Goal: Transaction & Acquisition: Purchase product/service

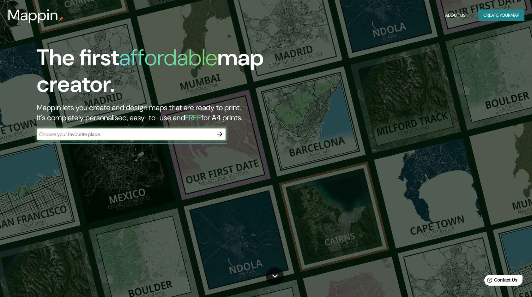
click at [217, 134] on icon "button" at bounding box center [219, 134] width 5 height 5
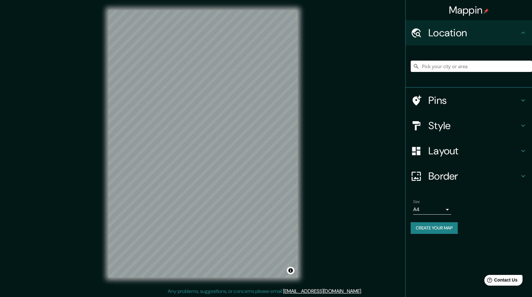
click at [482, 66] on input "Pick your city or area" at bounding box center [471, 66] width 121 height 11
click at [447, 65] on input "Japons, 3763 [GEOGRAPHIC_DATA], [GEOGRAPHIC_DATA]" at bounding box center [471, 66] width 121 height 11
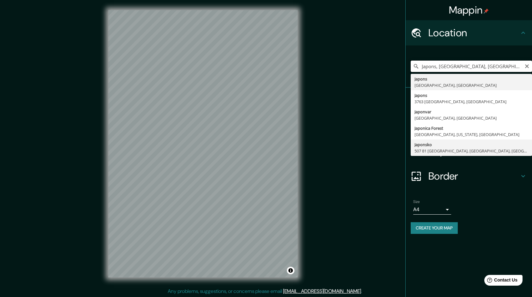
scroll to position [1, 0]
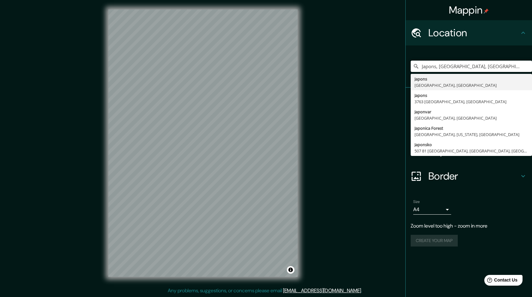
type input "Japons, [GEOGRAPHIC_DATA], [GEOGRAPHIC_DATA]"
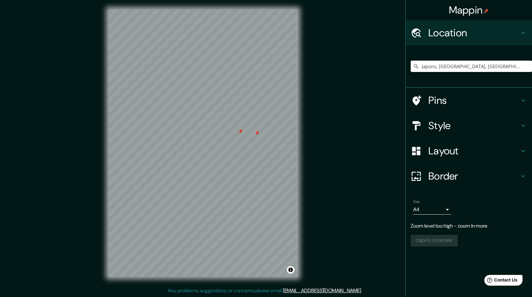
drag, startPoint x: 265, startPoint y: 114, endPoint x: 255, endPoint y: 135, distance: 22.7
click at [255, 135] on div at bounding box center [256, 132] width 5 height 5
click at [255, 135] on div at bounding box center [254, 135] width 5 height 5
click at [238, 136] on div at bounding box center [240, 133] width 5 height 5
click at [241, 139] on div at bounding box center [241, 139] width 5 height 5
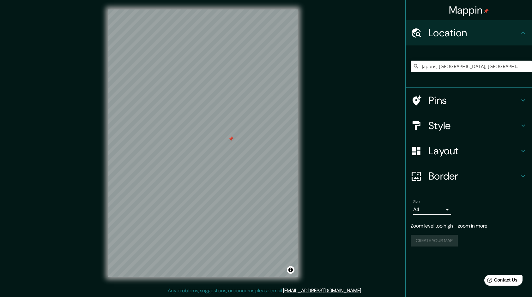
click at [230, 139] on div at bounding box center [230, 138] width 5 height 5
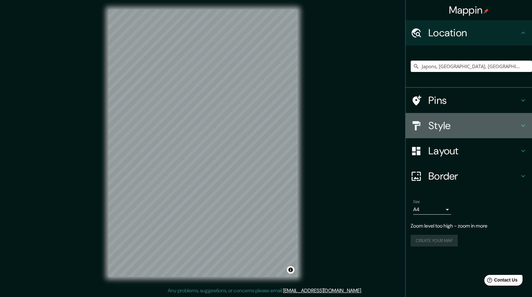
click at [489, 128] on h4 "Style" at bounding box center [473, 125] width 91 height 13
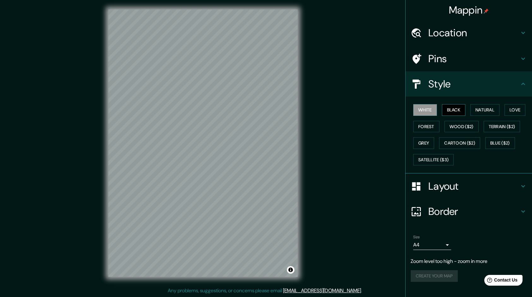
click at [462, 109] on button "Black" at bounding box center [454, 110] width 24 height 12
click at [481, 111] on button "Natural" at bounding box center [484, 110] width 29 height 12
click at [516, 109] on button "Love" at bounding box center [514, 110] width 21 height 12
click at [497, 110] on button "Natural" at bounding box center [484, 110] width 29 height 12
click at [516, 111] on button "Love" at bounding box center [514, 110] width 21 height 12
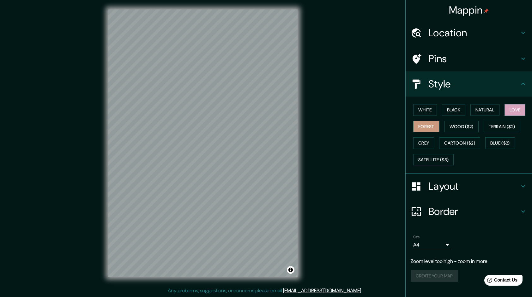
click at [421, 127] on button "Forest" at bounding box center [426, 127] width 26 height 12
click at [456, 126] on button "Wood ($2)" at bounding box center [461, 127] width 34 height 12
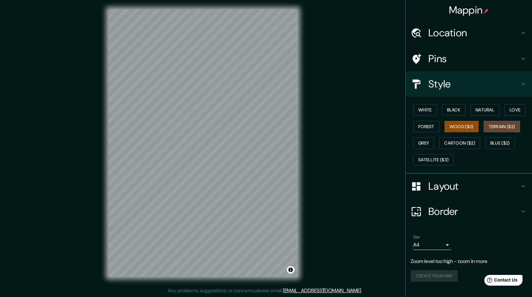
click at [496, 126] on button "Terrain ($2)" at bounding box center [501, 127] width 37 height 12
click at [426, 144] on button "Grey" at bounding box center [423, 143] width 21 height 12
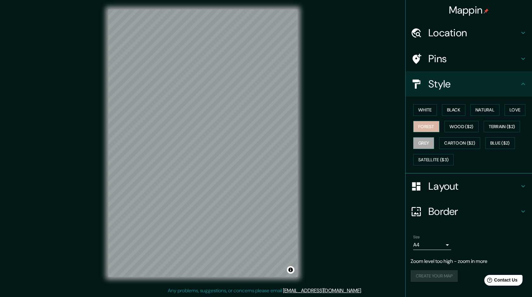
click at [417, 125] on button "Forest" at bounding box center [426, 127] width 26 height 12
click at [525, 107] on button "Love" at bounding box center [514, 110] width 21 height 12
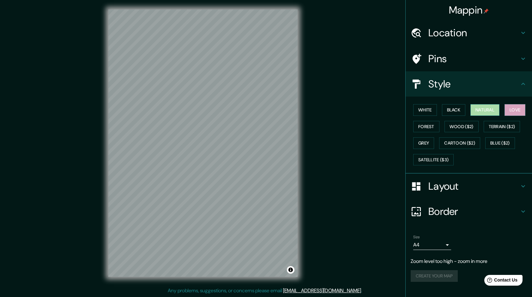
click at [491, 107] on button "Natural" at bounding box center [484, 110] width 29 height 12
click at [464, 185] on h4 "Layout" at bounding box center [473, 186] width 91 height 13
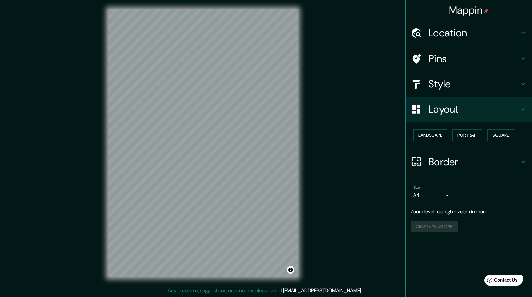
click at [457, 111] on h4 "Layout" at bounding box center [473, 109] width 91 height 13
click at [471, 75] on div "Style" at bounding box center [468, 83] width 126 height 25
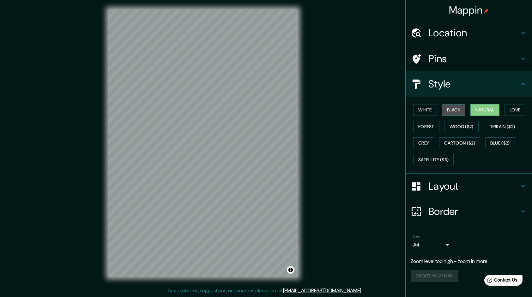
click at [454, 109] on button "Black" at bounding box center [454, 110] width 24 height 12
click at [432, 111] on button "White" at bounding box center [425, 110] width 24 height 12
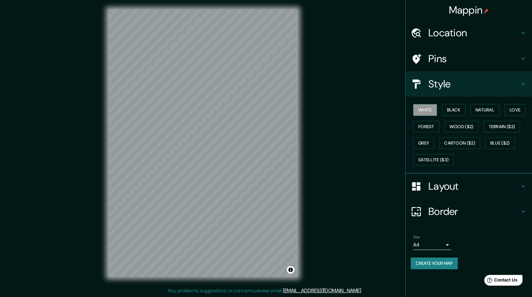
scroll to position [0, 0]
